Goal: Go to known website: Access a specific website the user already knows

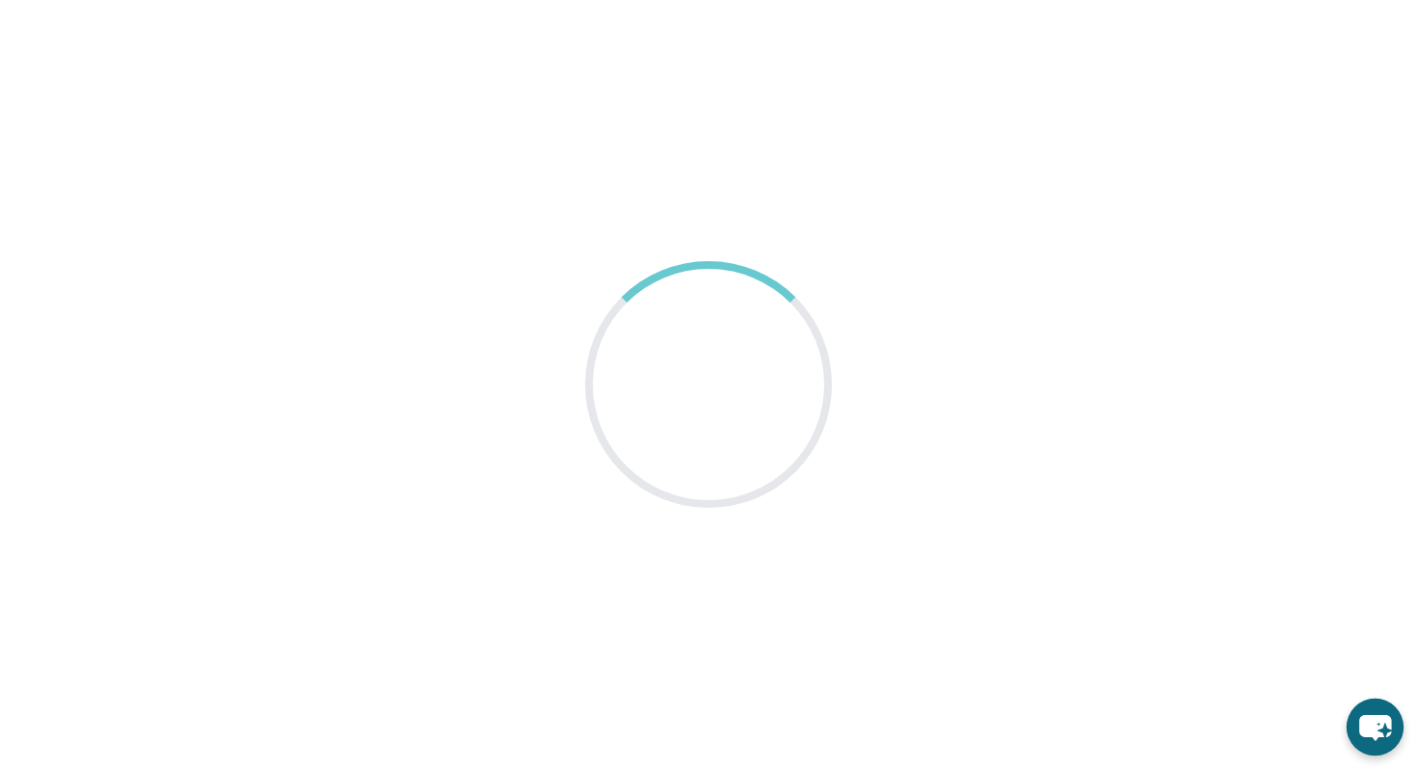
click at [1369, 728] on icon "chat-button" at bounding box center [1375, 728] width 32 height 26
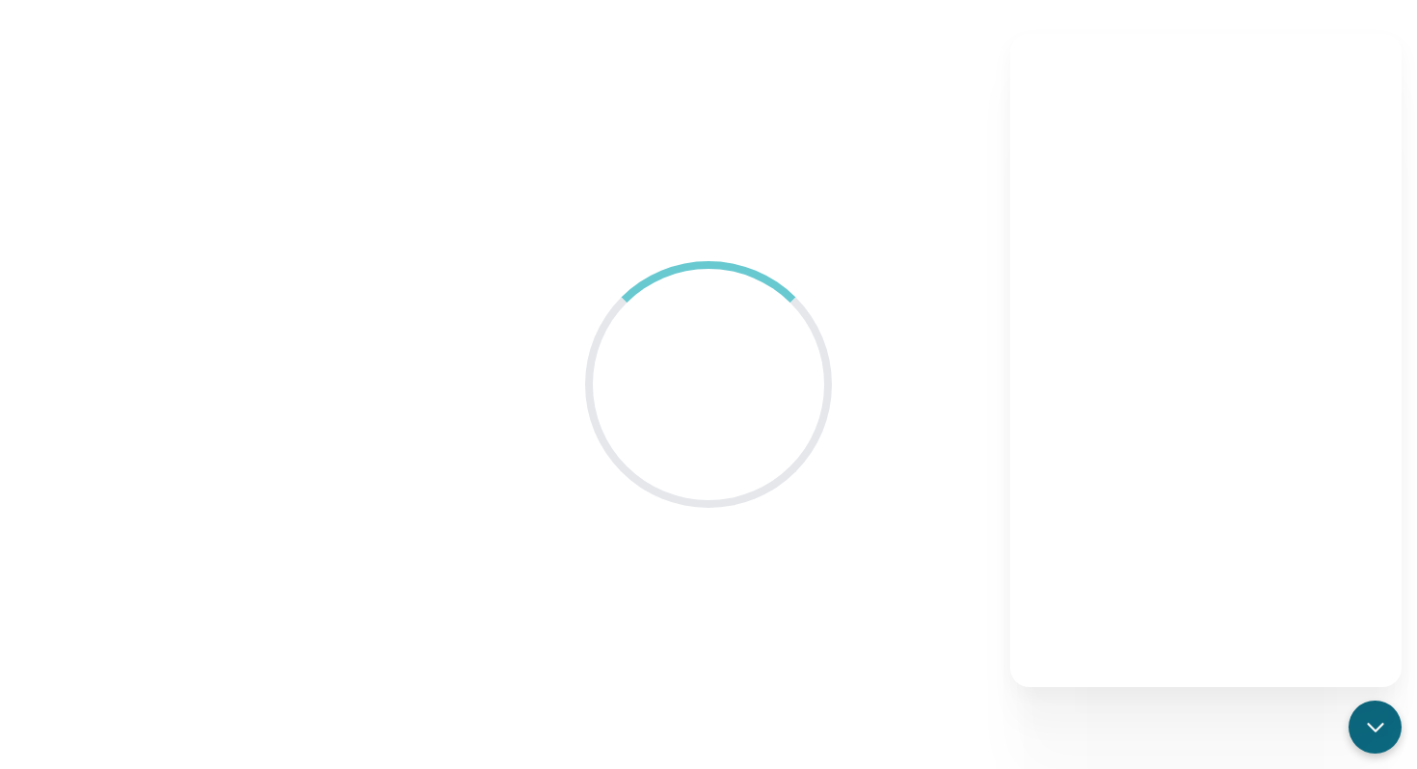
click at [1126, 15] on main at bounding box center [708, 384] width 1417 height 769
click at [799, 219] on main at bounding box center [708, 384] width 1417 height 769
click at [864, 73] on main at bounding box center [708, 384] width 1417 height 769
click at [1005, 110] on main at bounding box center [708, 384] width 1417 height 769
